Goal: Transaction & Acquisition: Purchase product/service

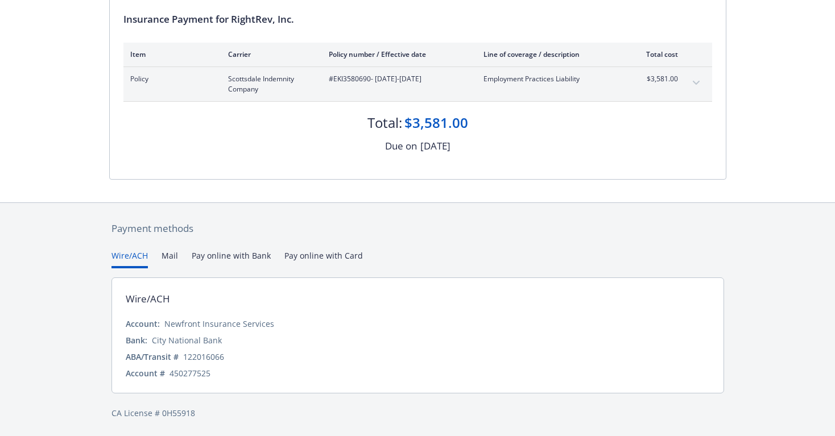
scroll to position [98, 0]
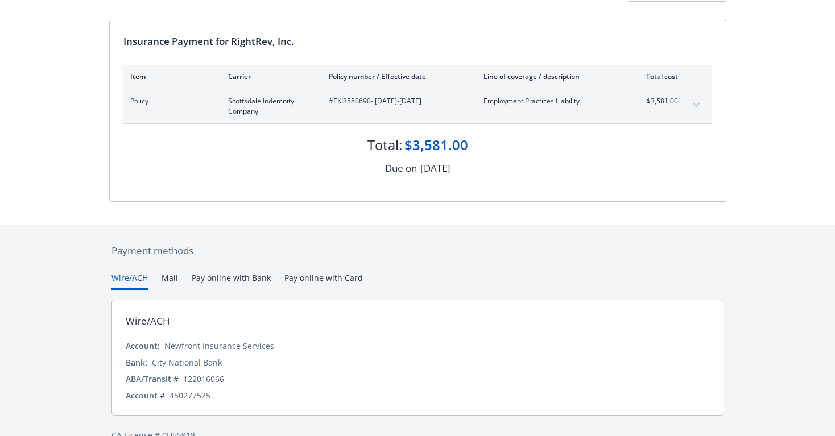
click at [323, 255] on div "Payment methods Wire/ACH Mail Pay online with Bank Pay online with Card Wire/AC…" at bounding box center [417, 342] width 617 height 235
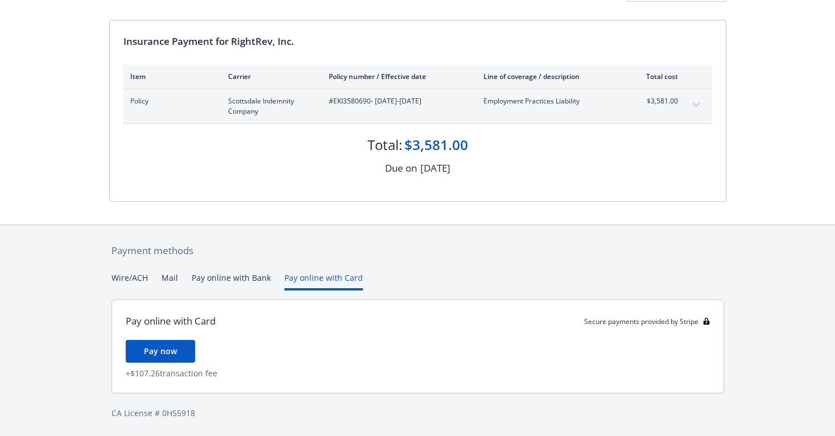
click at [160, 346] on span "Pay now" at bounding box center [160, 351] width 33 height 11
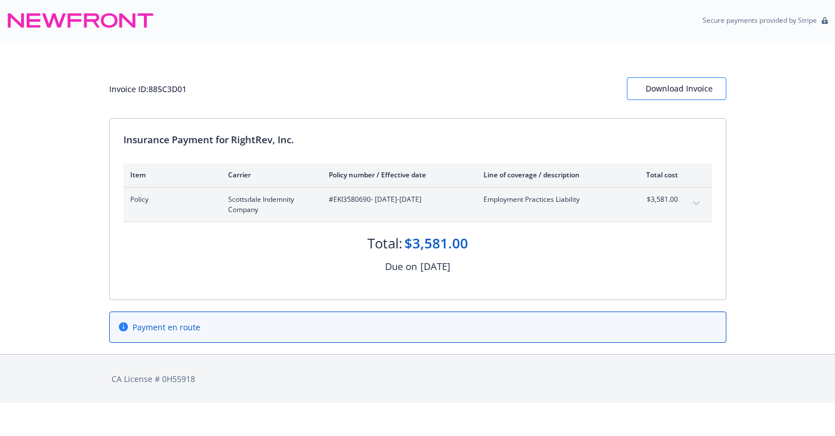
click at [659, 90] on div "Download Invoice" at bounding box center [677, 89] width 62 height 22
